Goal: Information Seeking & Learning: Learn about a topic

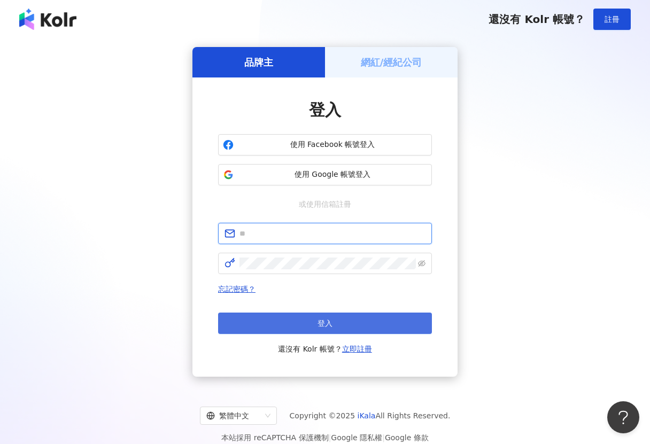
type input "**********"
click at [302, 315] on button "登入" at bounding box center [325, 323] width 214 height 21
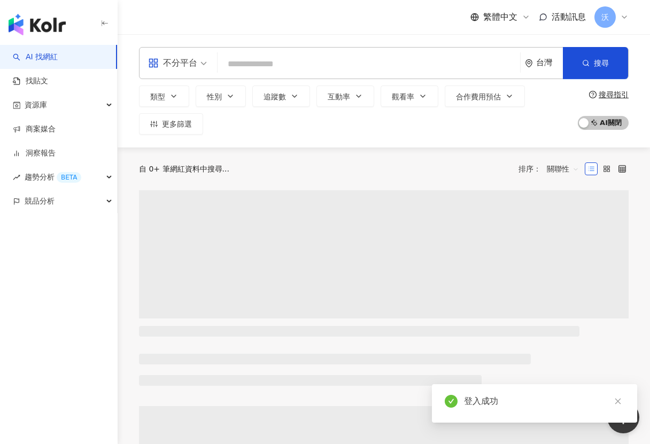
click at [242, 73] on input "search" at bounding box center [369, 64] width 294 height 20
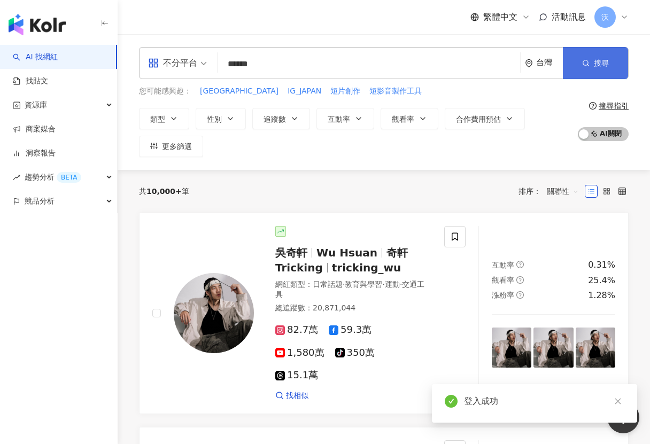
type input "******"
click at [599, 64] on span "搜尋" at bounding box center [601, 63] width 15 height 9
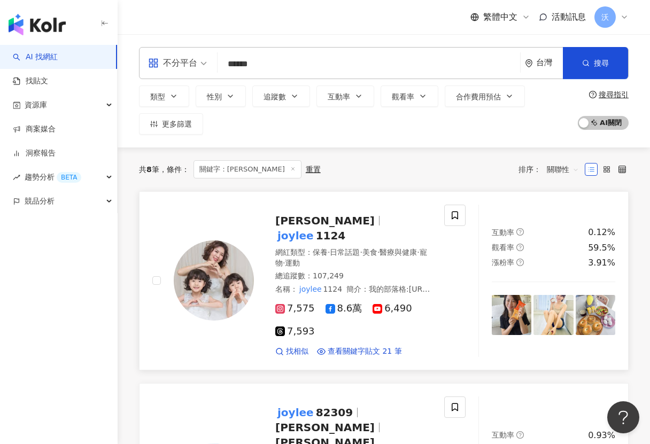
click at [310, 223] on span "[PERSON_NAME]" at bounding box center [324, 220] width 99 height 13
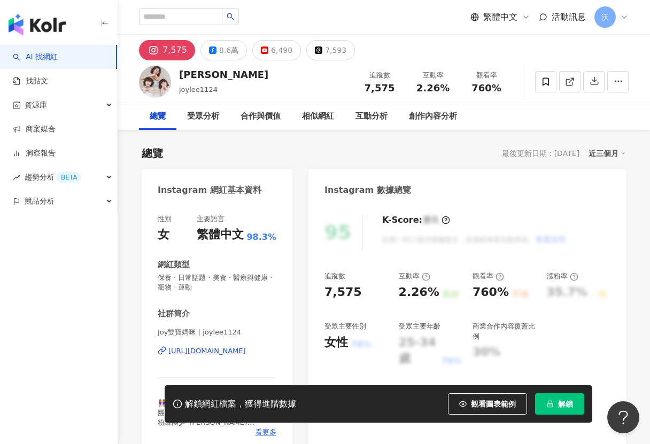
click at [573, 407] on button "解鎖" at bounding box center [559, 403] width 49 height 21
click at [209, 52] on icon at bounding box center [212, 49] width 7 height 7
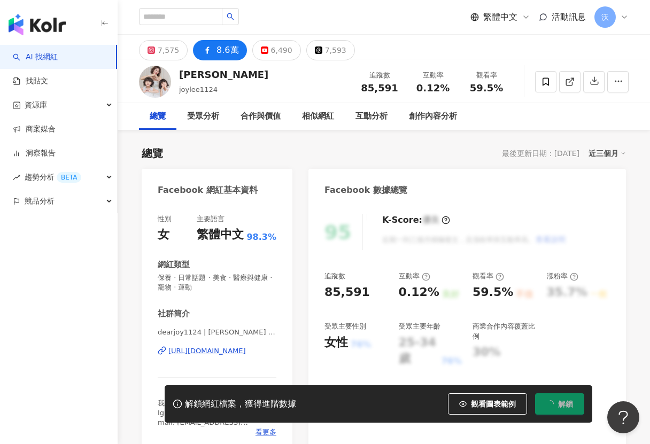
click at [201, 49] on icon at bounding box center [207, 50] width 13 height 13
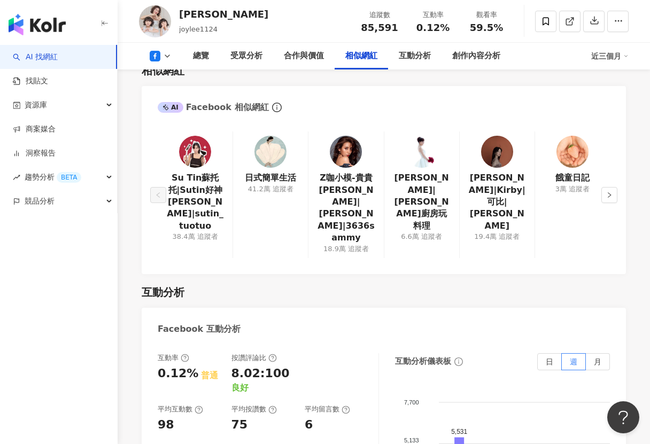
scroll to position [1603, 0]
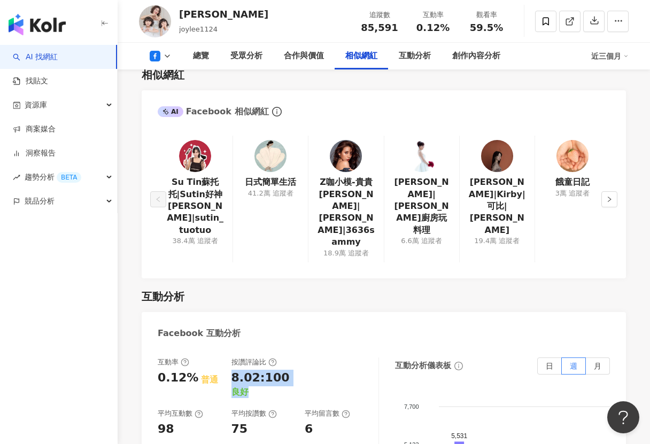
drag, startPoint x: 230, startPoint y: 351, endPoint x: 301, endPoint y: 366, distance: 73.3
click at [255, 365] on div "互動率 0.12% 普通 按讚評論比 8.02:100 良好 平均互動數 98 平均按讚數 75 平均留言數 6" at bounding box center [263, 398] width 210 height 80
click at [301, 366] on div "互動率 0.12% 普通 按讚評論比 8.02:100 良好 平均互動數 98 平均按讚數 75 平均留言數 6" at bounding box center [263, 398] width 210 height 80
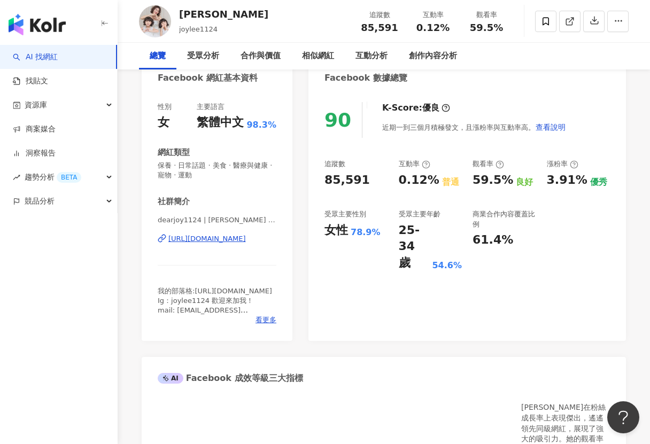
scroll to position [0, 0]
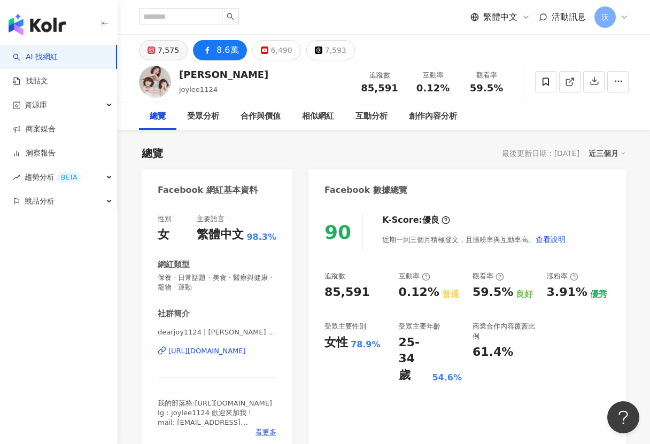
click at [165, 48] on div "7,575" at bounding box center [168, 50] width 21 height 15
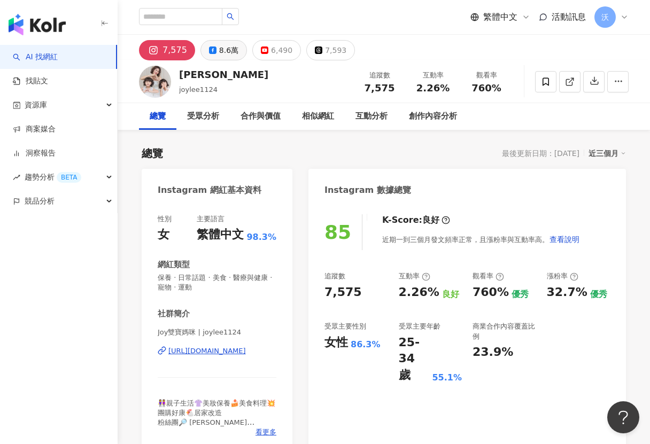
click at [225, 49] on div "8.6萬" at bounding box center [228, 50] width 19 height 15
click at [227, 53] on div "8.6萬" at bounding box center [228, 50] width 19 height 15
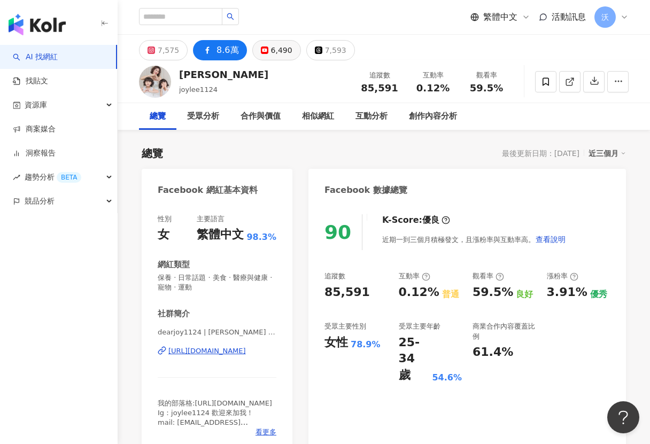
click at [266, 56] on button "6,490" at bounding box center [276, 50] width 49 height 20
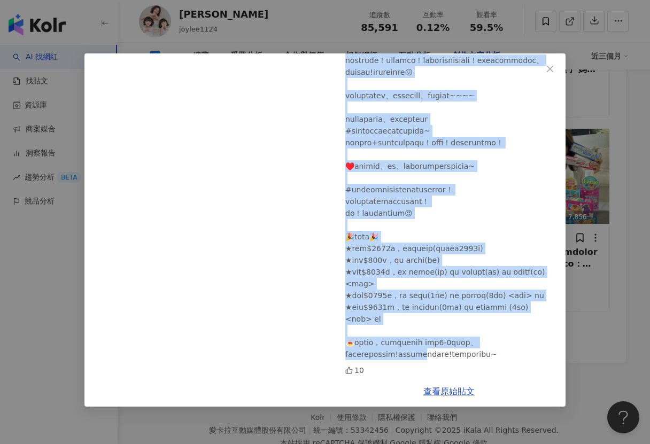
scroll to position [185, 0]
drag, startPoint x: 448, startPoint y: 130, endPoint x: 449, endPoint y: 353, distance: 222.8
click at [462, 352] on div at bounding box center [451, 183] width 212 height 353
click at [438, 353] on div at bounding box center [451, 183] width 212 height 353
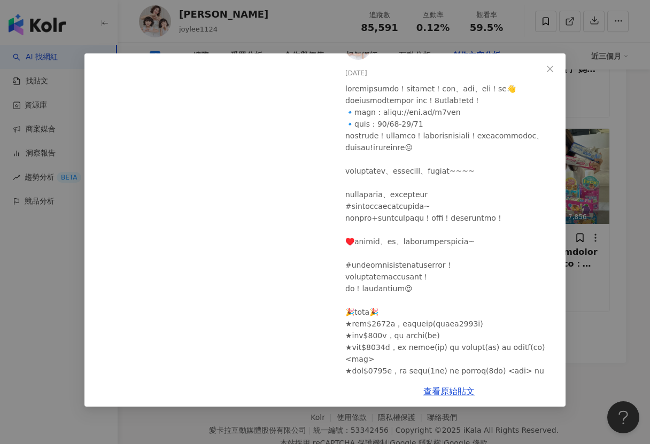
scroll to position [0, 0]
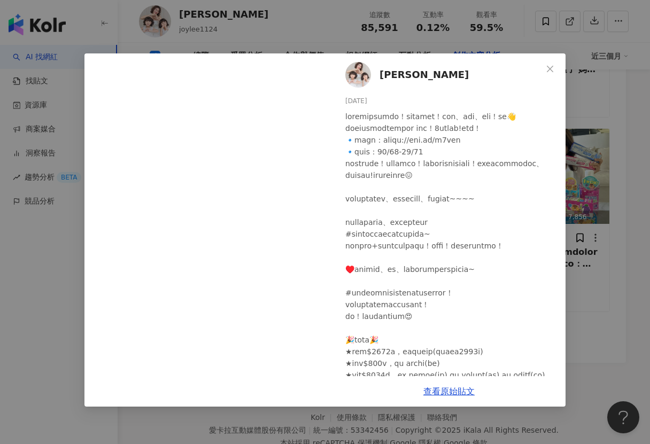
drag, startPoint x: 409, startPoint y: 356, endPoint x: 337, endPoint y: 106, distance: 260.8
click at [337, 106] on div "Joy Lee 2025/9/11 10" at bounding box center [448, 214] width 233 height 323
click at [420, 146] on div at bounding box center [451, 287] width 212 height 353
click at [549, 69] on icon "close" at bounding box center [550, 68] width 6 height 6
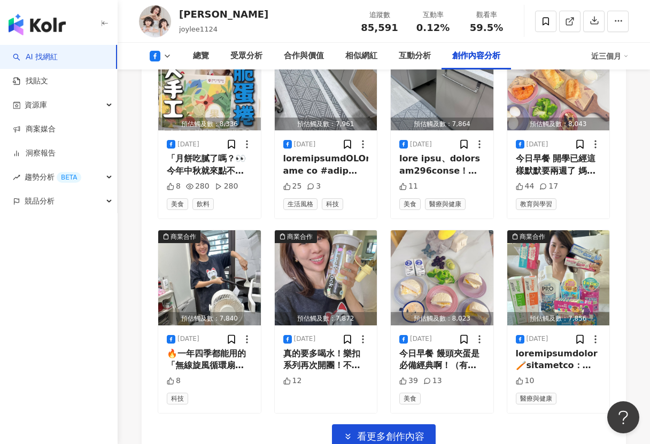
scroll to position [3367, 0]
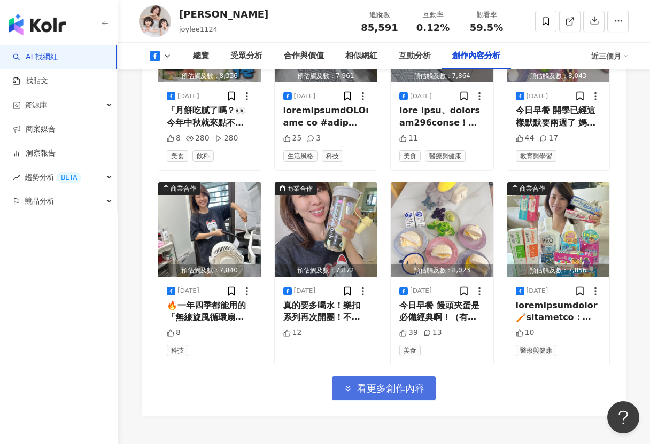
click at [378, 383] on span "看更多創作內容" at bounding box center [390, 389] width 67 height 12
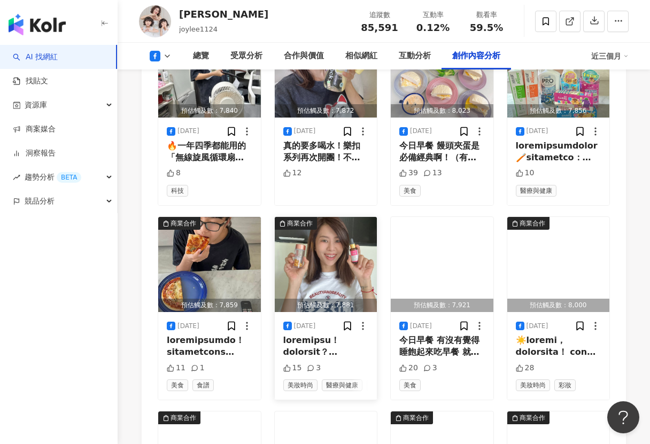
scroll to position [3527, 0]
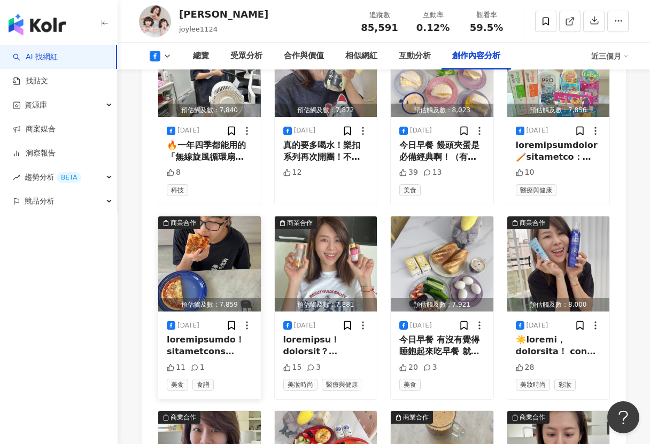
click at [203, 328] on div "2025/9/9 11 1 美食 食譜" at bounding box center [209, 356] width 103 height 88
click at [203, 334] on div at bounding box center [210, 346] width 86 height 24
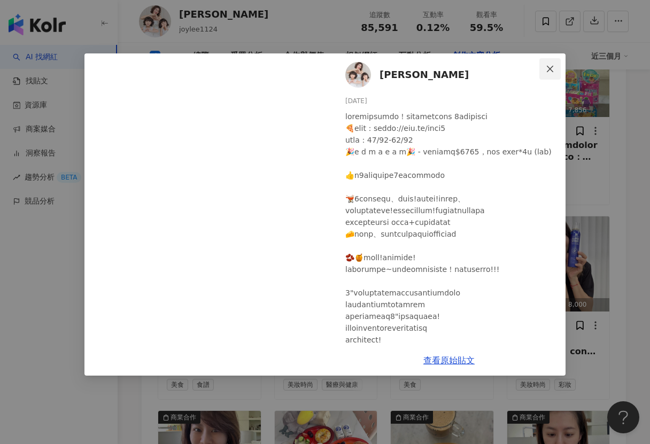
click at [549, 71] on icon "close" at bounding box center [550, 69] width 9 height 9
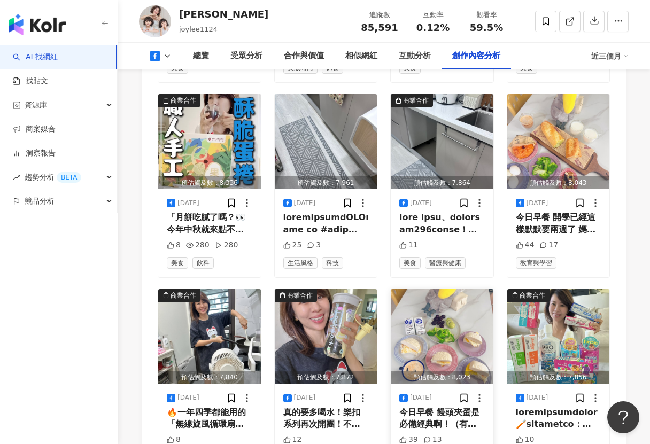
scroll to position [3206, 0]
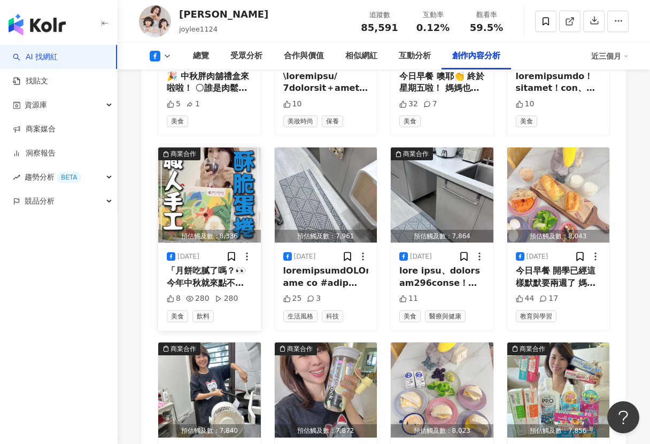
click at [204, 265] on div "「月餅吃膩了嗎？👀 今年中秋就來點不一樣的吧！✨ 果日優選｜咖啡蛋捲禮盒登場啦！ 一口酥脆蛋捲 ➕ 一杯現沖咖啡， 滿口芝麻的濃郁、搭配蘋果的清香，一口一口接…" at bounding box center [210, 277] width 86 height 24
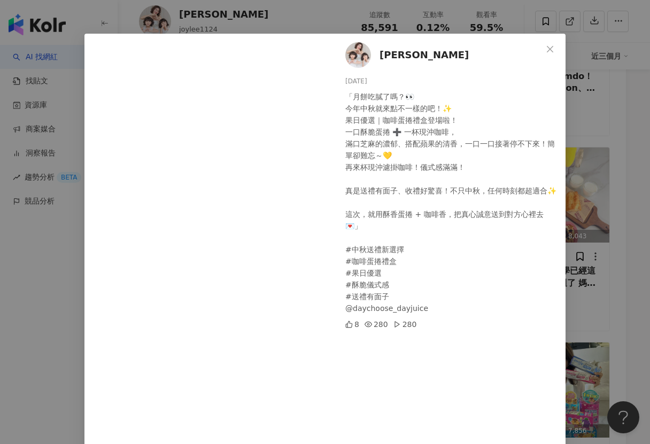
scroll to position [0, 0]
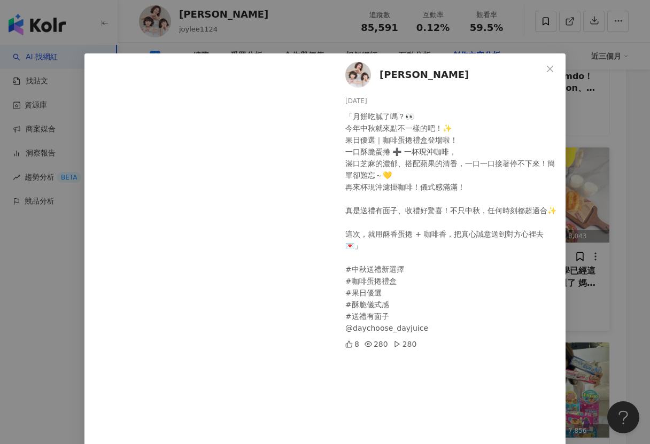
click at [605, 163] on div "Joy Lee 2025/9/11 「月餅吃膩了嗎？👀 今年中秋就來點不一樣的吧！✨ 果日優選｜咖啡蛋捲禮盒登場啦！ 一口酥脆蛋捲 ➕ 一杯現沖咖啡， 滿口芝…" at bounding box center [325, 222] width 650 height 444
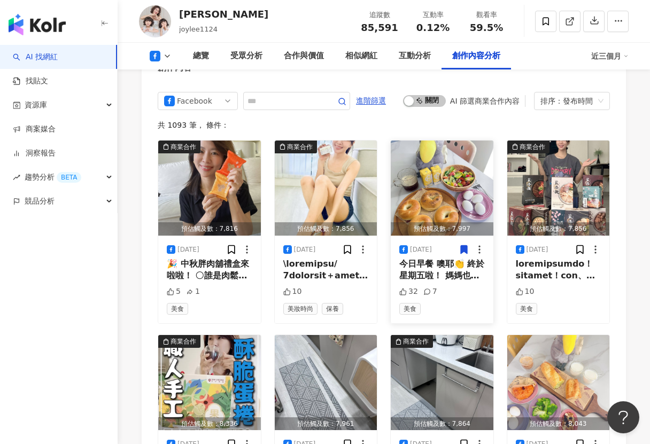
scroll to position [2993, 0]
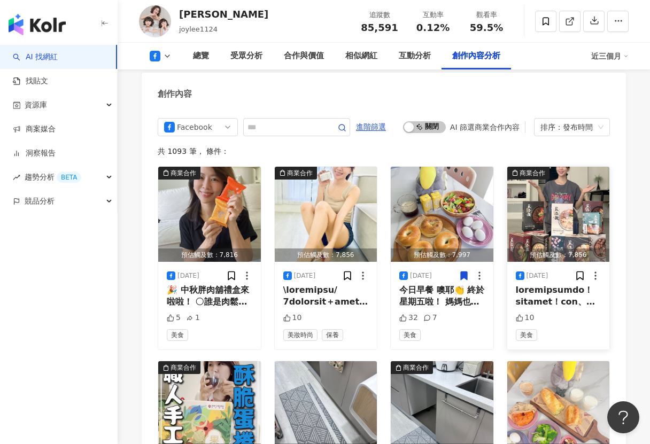
click at [529, 284] on div at bounding box center [559, 296] width 86 height 24
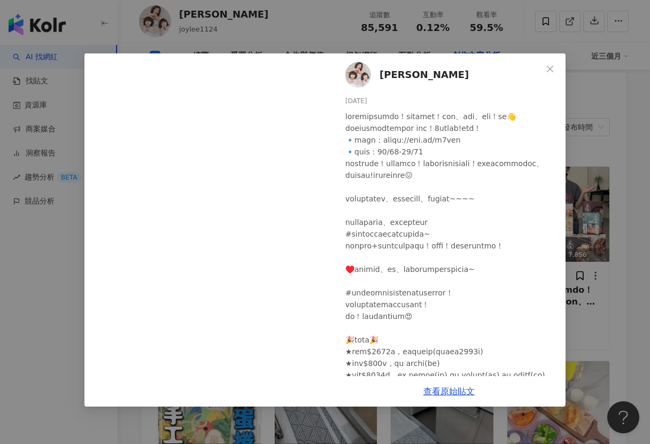
click at [407, 239] on div at bounding box center [451, 287] width 212 height 353
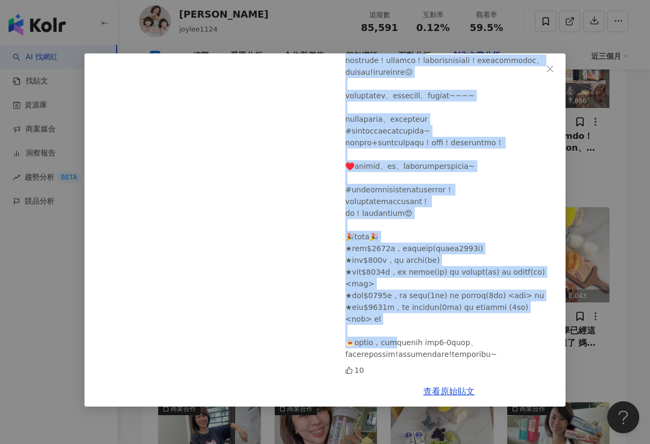
scroll to position [3153, 0]
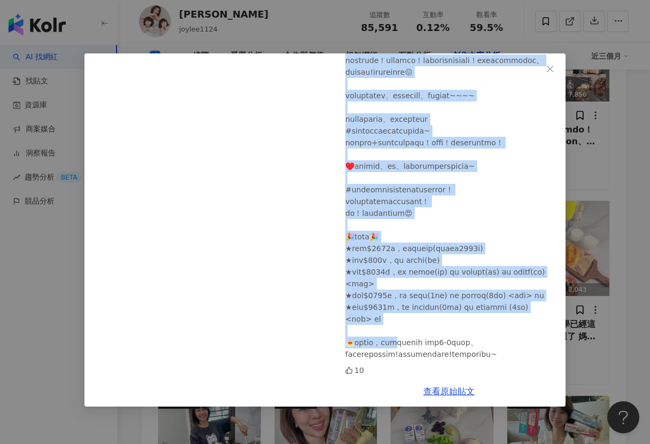
drag, startPoint x: 347, startPoint y: 117, endPoint x: 401, endPoint y: 353, distance: 241.9
click at [401, 353] on div at bounding box center [451, 183] width 212 height 353
copy div "真的很少這麼短期間又開團！真的是缺糧了啦！媽媽們、上班族、租屋群！來吧👋好吃份量十足的藍海饌常溫料理包 補貨團！7分鐘就搞定!補起來！ 🔹下單連結：https…"
click at [490, 172] on div at bounding box center [451, 183] width 212 height 353
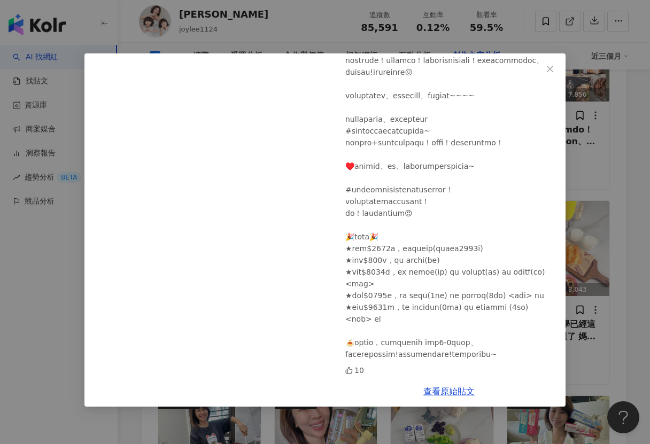
drag, startPoint x: 511, startPoint y: 127, endPoint x: 437, endPoint y: 181, distance: 92.1
click at [510, 127] on div at bounding box center [451, 183] width 212 height 353
drag, startPoint x: 408, startPoint y: 147, endPoint x: 438, endPoint y: 356, distance: 210.6
click at [438, 356] on div at bounding box center [451, 183] width 212 height 353
drag, startPoint x: 455, startPoint y: 340, endPoint x: 464, endPoint y: 280, distance: 60.5
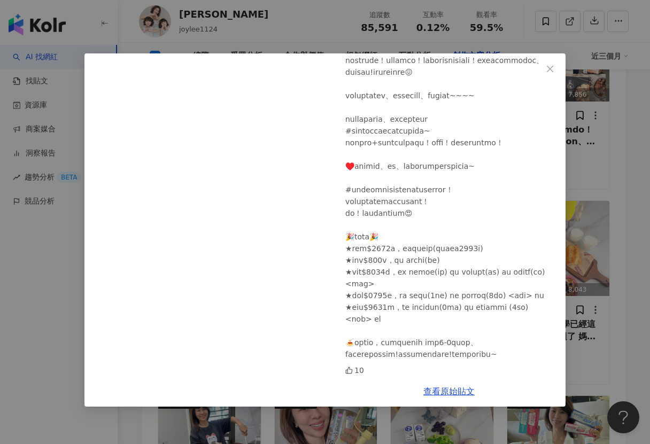
click at [456, 340] on div at bounding box center [451, 183] width 212 height 353
click at [550, 65] on icon "close" at bounding box center [550, 69] width 9 height 9
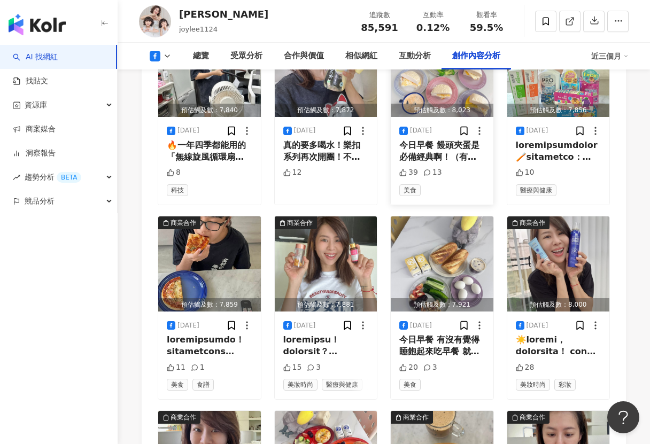
scroll to position [3794, 0]
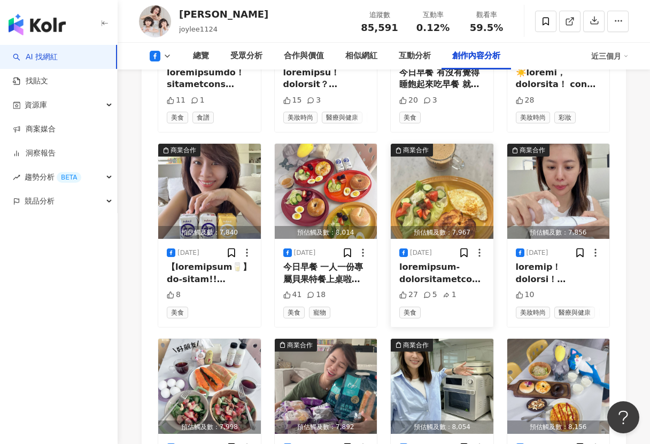
click at [420, 261] on div at bounding box center [442, 273] width 86 height 24
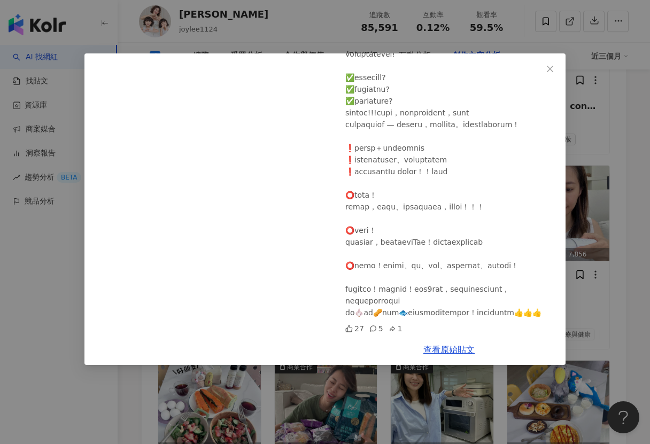
scroll to position [3527, 0]
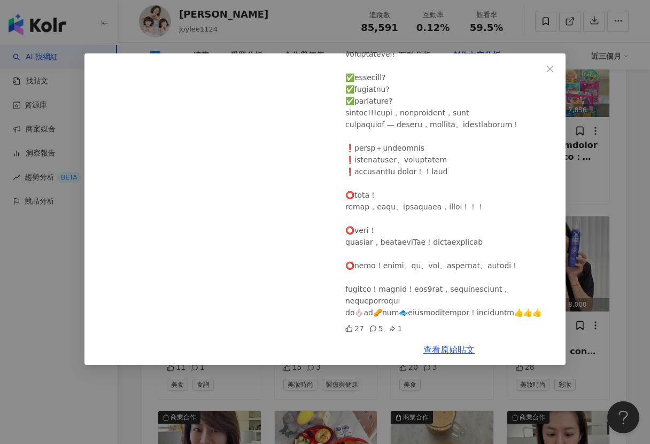
click at [555, 66] on span "Close" at bounding box center [549, 69] width 21 height 9
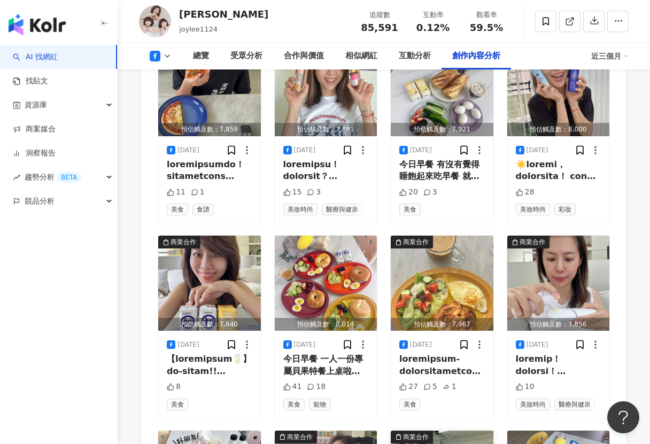
scroll to position [3955, 0]
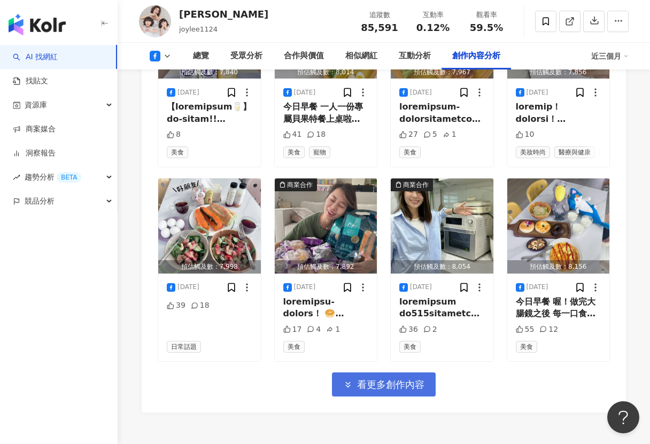
click at [398, 379] on span "看更多創作內容" at bounding box center [390, 385] width 67 height 12
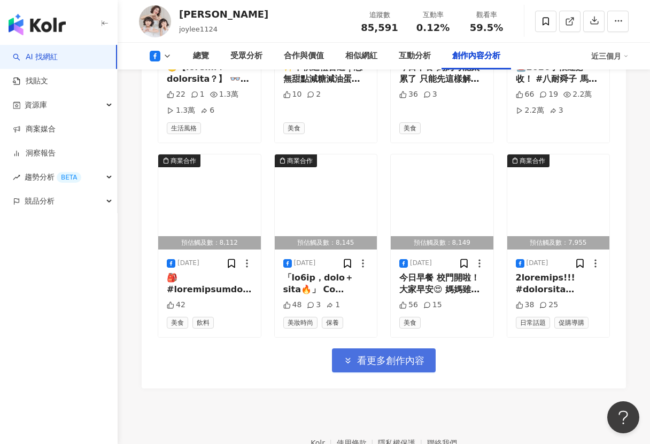
scroll to position [4596, 0]
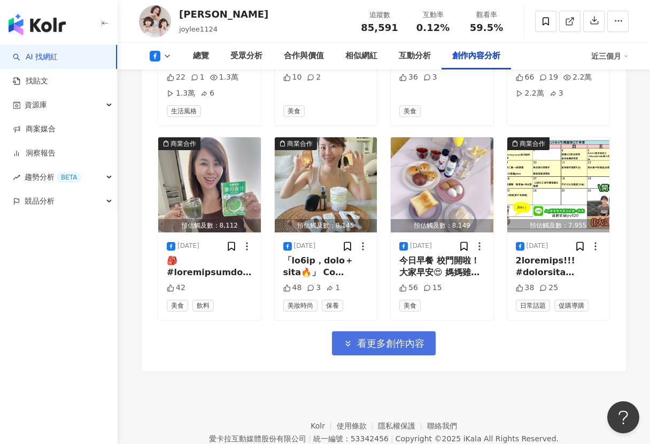
click at [390, 338] on span "看更多創作內容" at bounding box center [390, 344] width 67 height 12
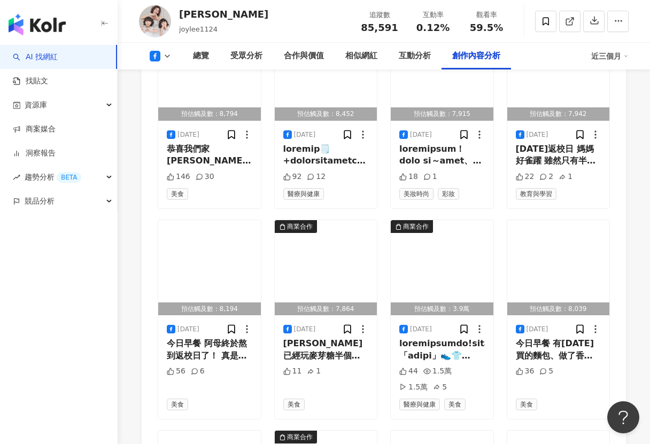
scroll to position [4970, 0]
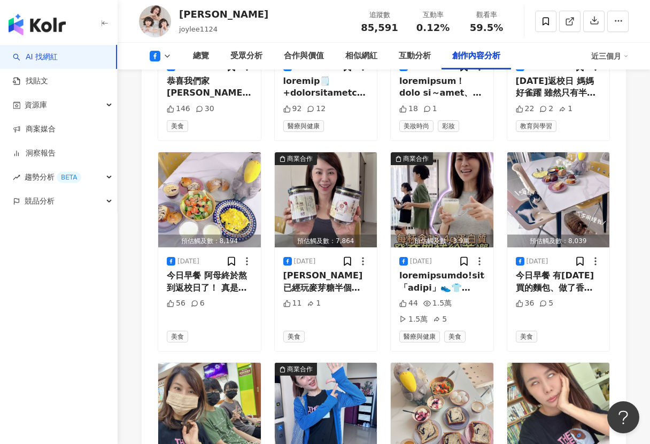
drag, startPoint x: 143, startPoint y: 301, endPoint x: 139, endPoint y: 280, distance: 21.6
